Goal: Find specific page/section: Find specific page/section

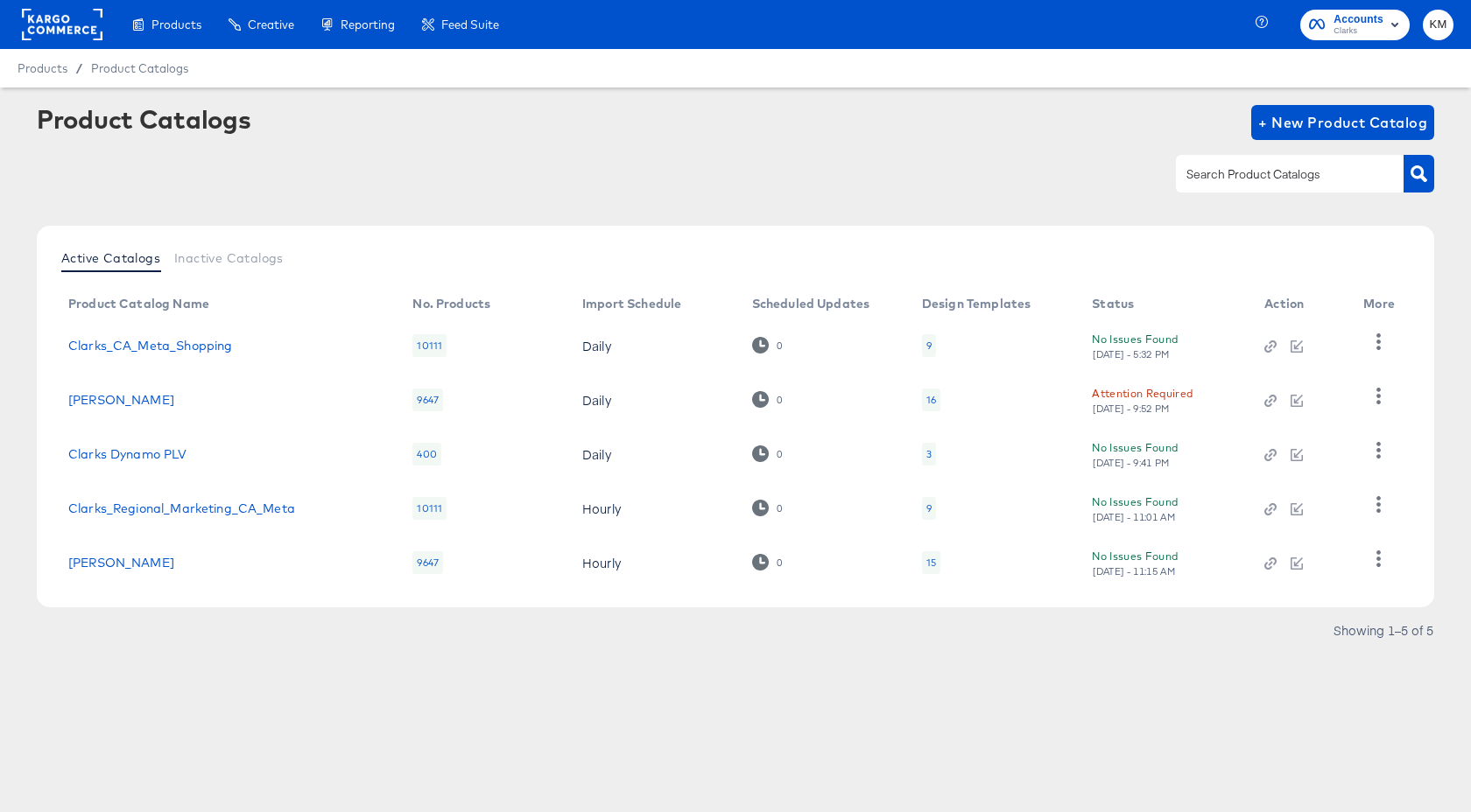
drag, startPoint x: 284, startPoint y: 406, endPoint x: 61, endPoint y: 395, distance: 223.3
click at [61, 395] on td "Clarks_US_Meta_SA_Shopping" at bounding box center [226, 400] width 344 height 55
copy link "Clarks_US_Meta_SA_Shopping"
click at [299, 394] on div "Clarks_US_Meta_SA_Shopping" at bounding box center [223, 400] width 309 height 14
click at [72, 18] on rect at bounding box center [61, 24] width 80 height 31
